Goal: Transaction & Acquisition: Purchase product/service

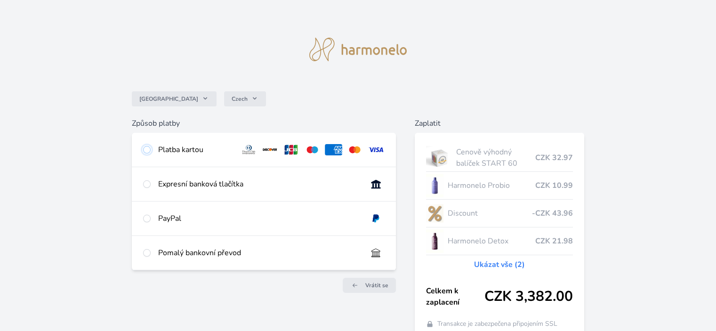
click at [146, 148] on input "radio" at bounding box center [147, 150] width 8 height 8
radio input "true"
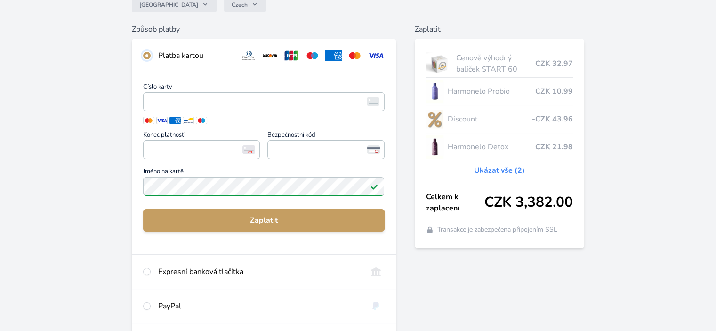
scroll to position [141, 0]
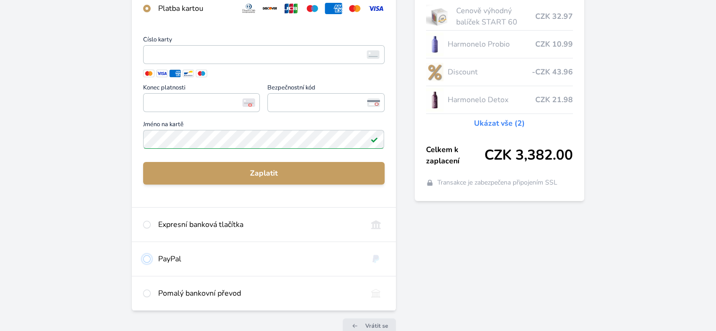
click at [148, 258] on input "radio" at bounding box center [147, 259] width 8 height 8
radio input "true"
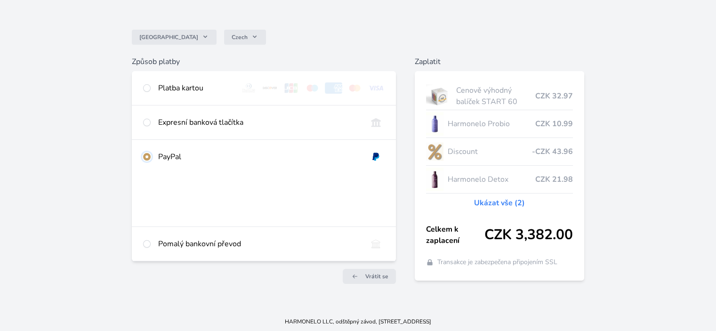
scroll to position [63, 0]
click at [145, 88] on input "radio" at bounding box center [147, 87] width 8 height 8
radio input "true"
radio input "false"
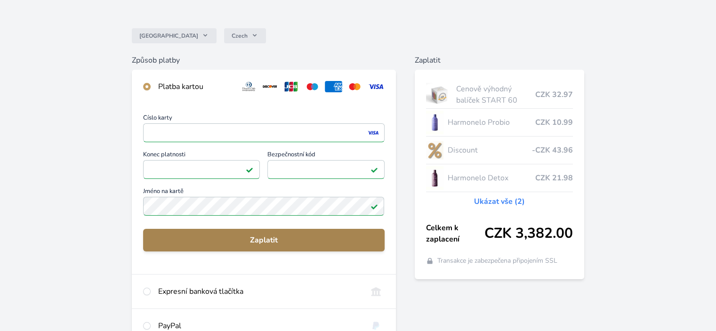
click at [262, 237] on span "Zaplatit" at bounding box center [264, 239] width 226 height 11
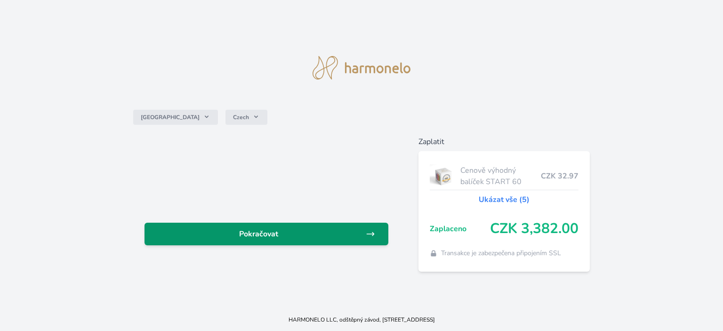
click at [311, 233] on span "Pokračovat" at bounding box center [259, 233] width 214 height 11
